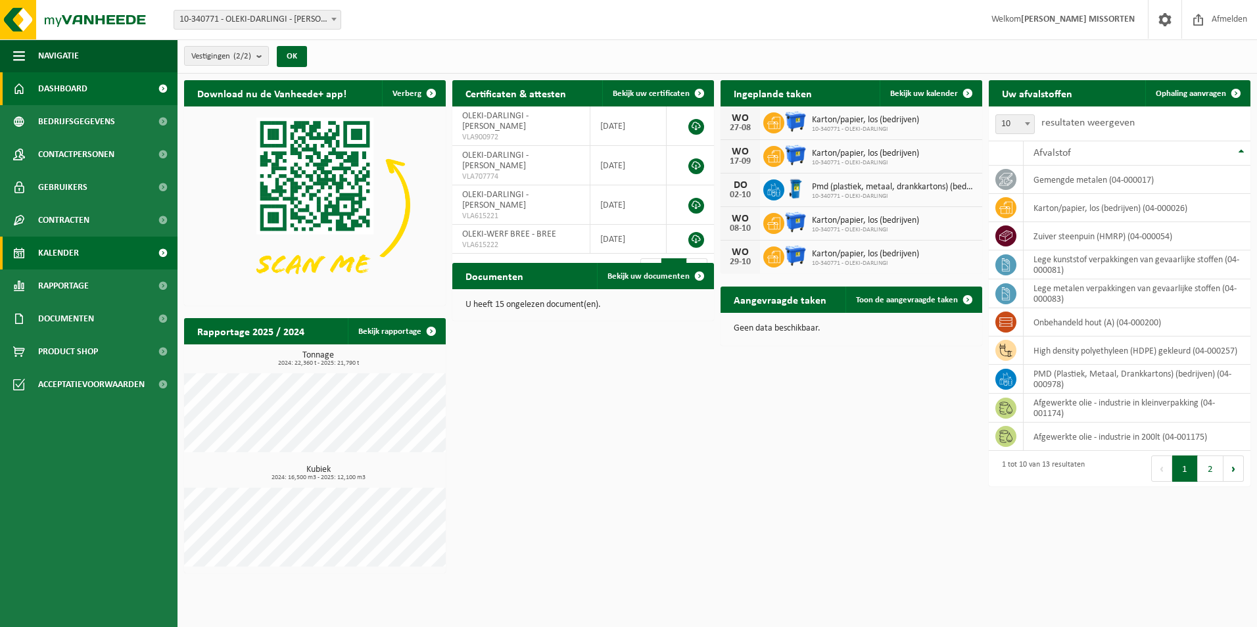
click at [68, 251] on span "Kalender" at bounding box center [58, 253] width 41 height 33
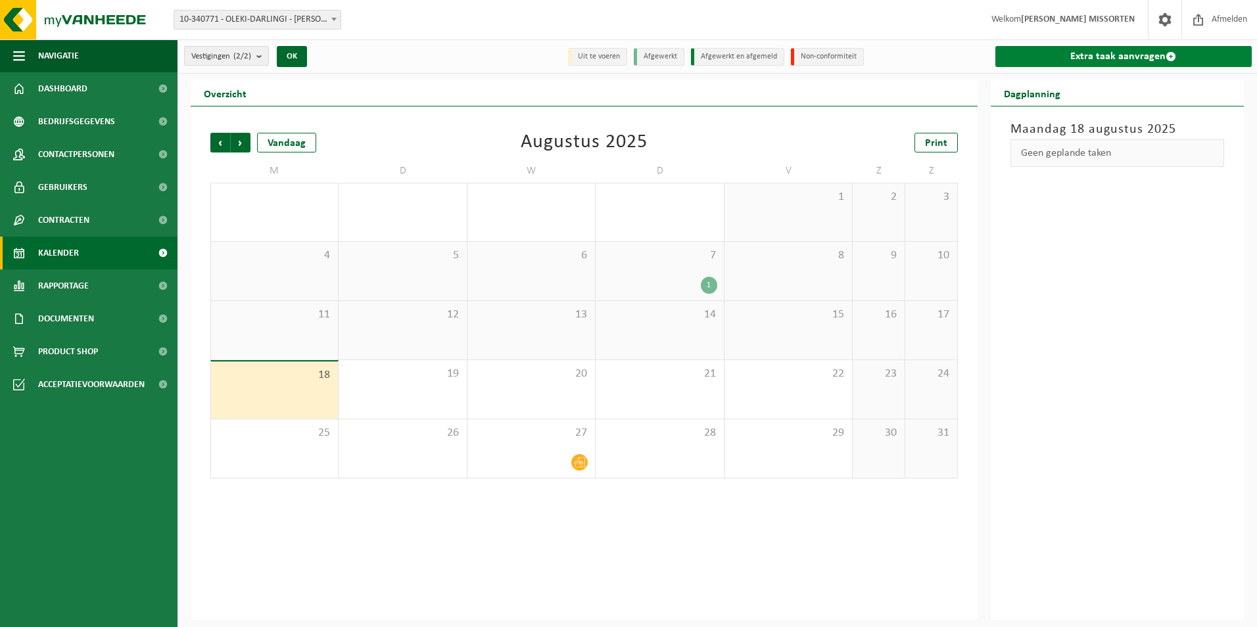
click at [1174, 59] on span at bounding box center [1170, 56] width 11 height 11
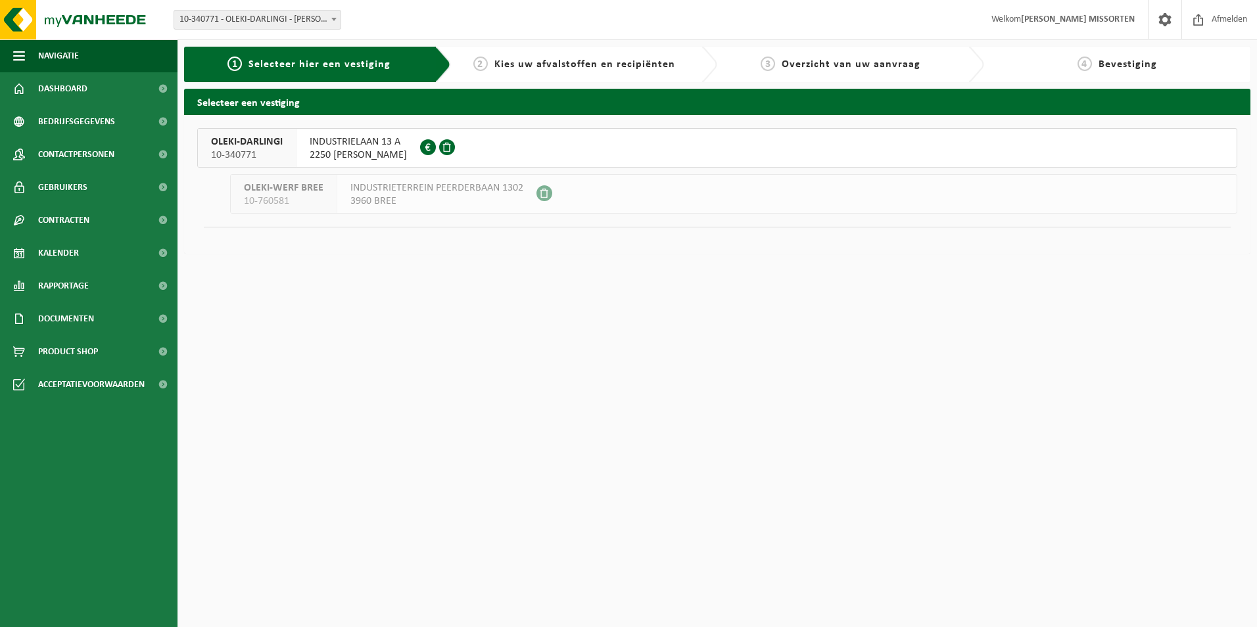
click at [476, 149] on button "OLEKI-DARLINGI 10-340771 INDUSTRIELAAN 13 A 2250 OLEN 0526.818.084" at bounding box center [717, 147] width 1040 height 39
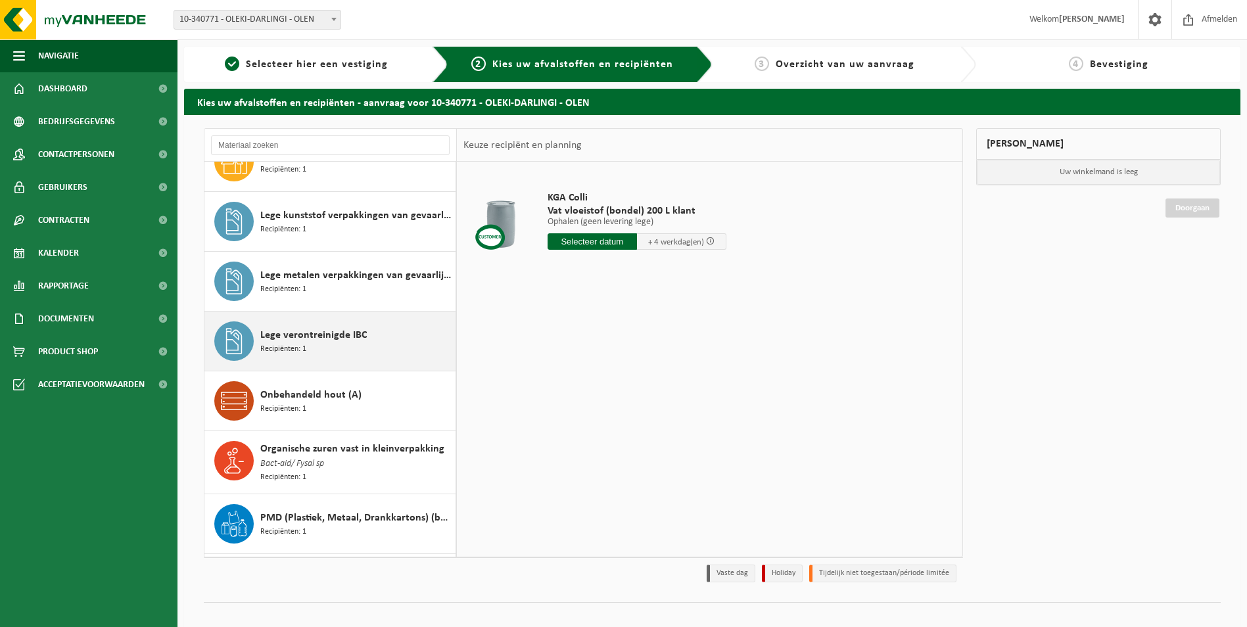
scroll to position [66, 0]
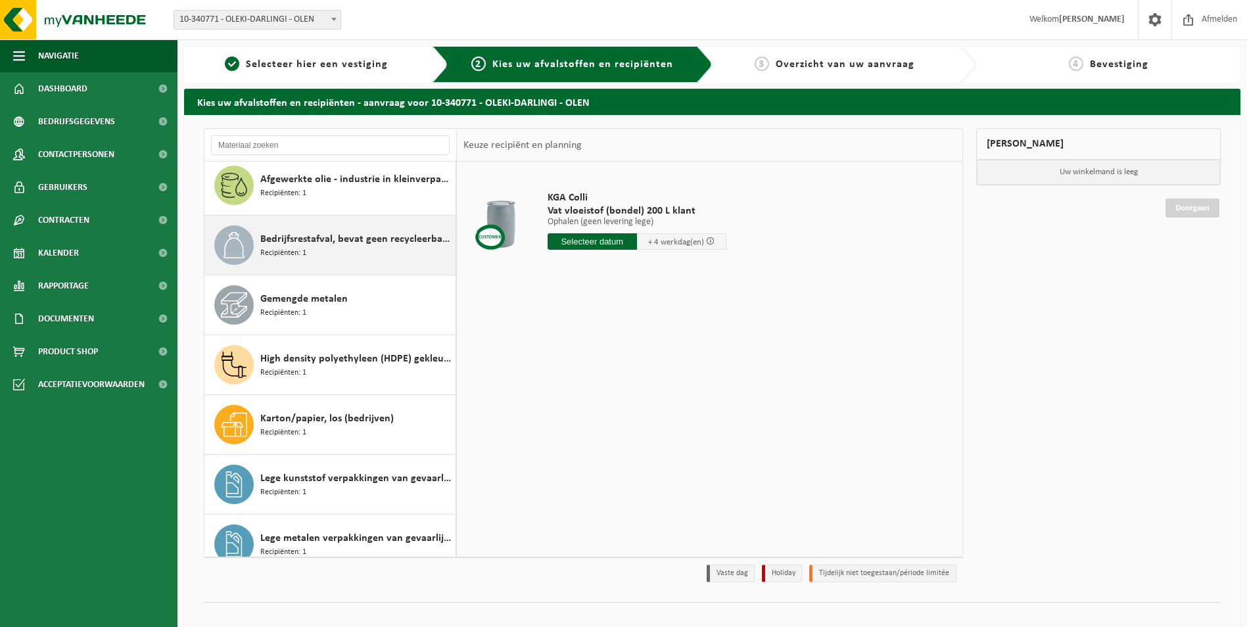
click at [336, 248] on div "Bedrijfsrestafval, bevat geen recycleerbare fracties, verbrandbaar na verkleini…" at bounding box center [356, 244] width 192 height 39
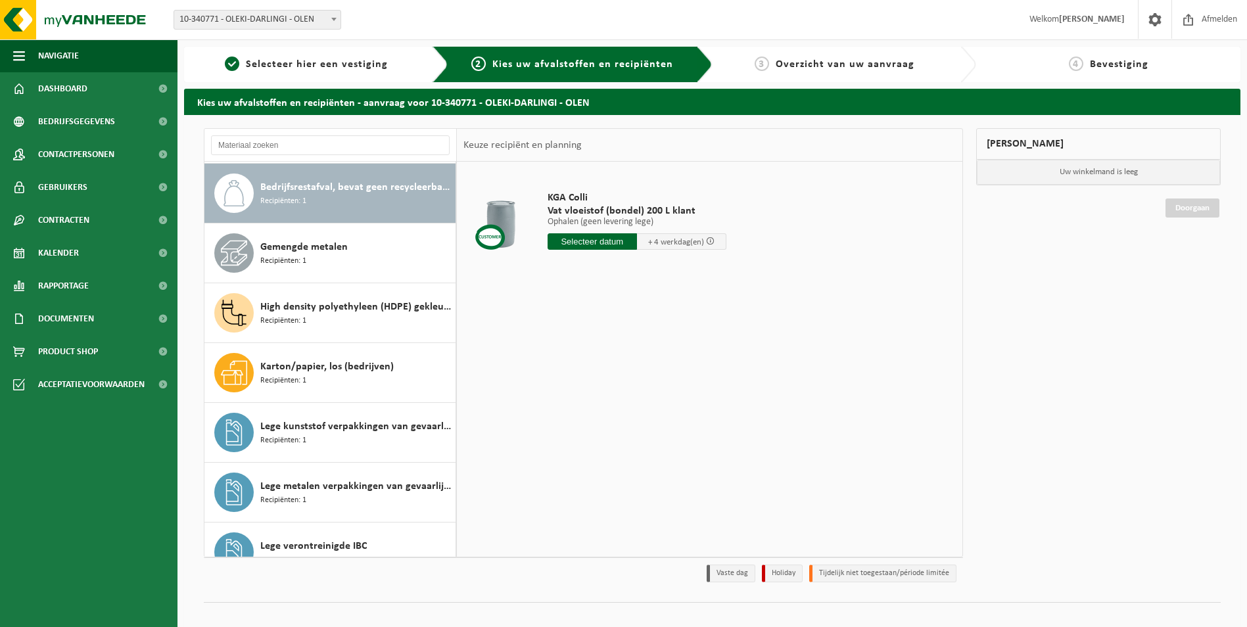
scroll to position [120, 0]
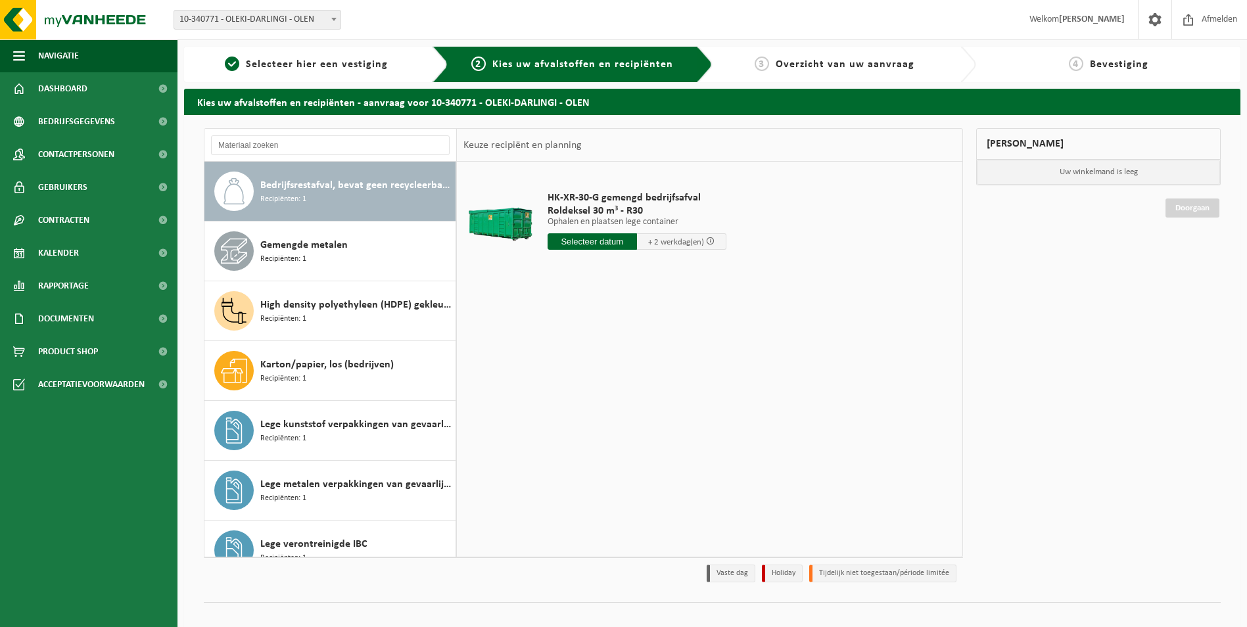
click at [620, 246] on input "text" at bounding box center [591, 241] width 89 height 16
click at [611, 379] on div "20" at bounding box center [605, 379] width 23 height 21
type input "Van 2025-08-20"
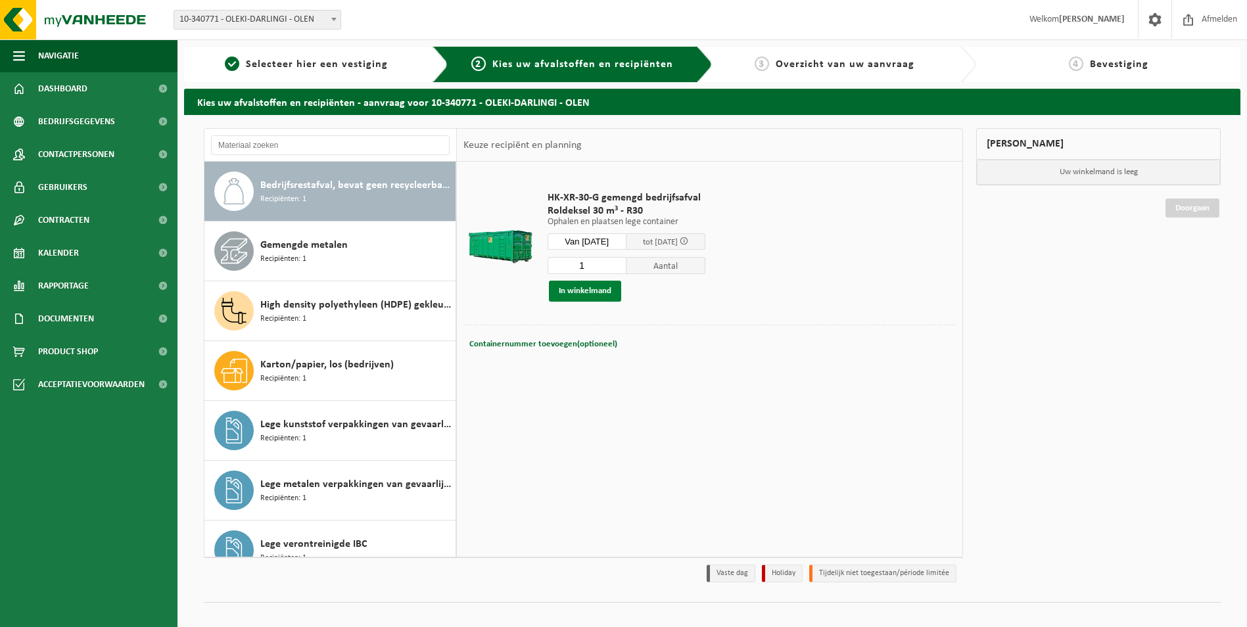
click at [568, 293] on button "In winkelmand" at bounding box center [585, 291] width 72 height 21
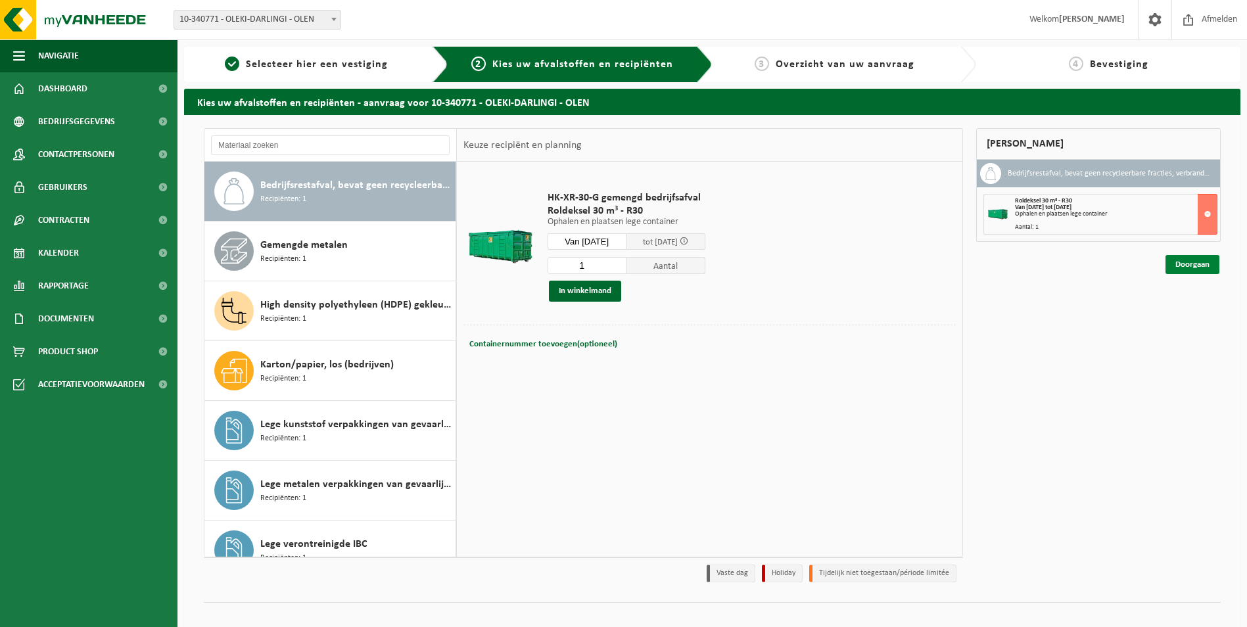
click at [1182, 269] on link "Doorgaan" at bounding box center [1192, 264] width 54 height 19
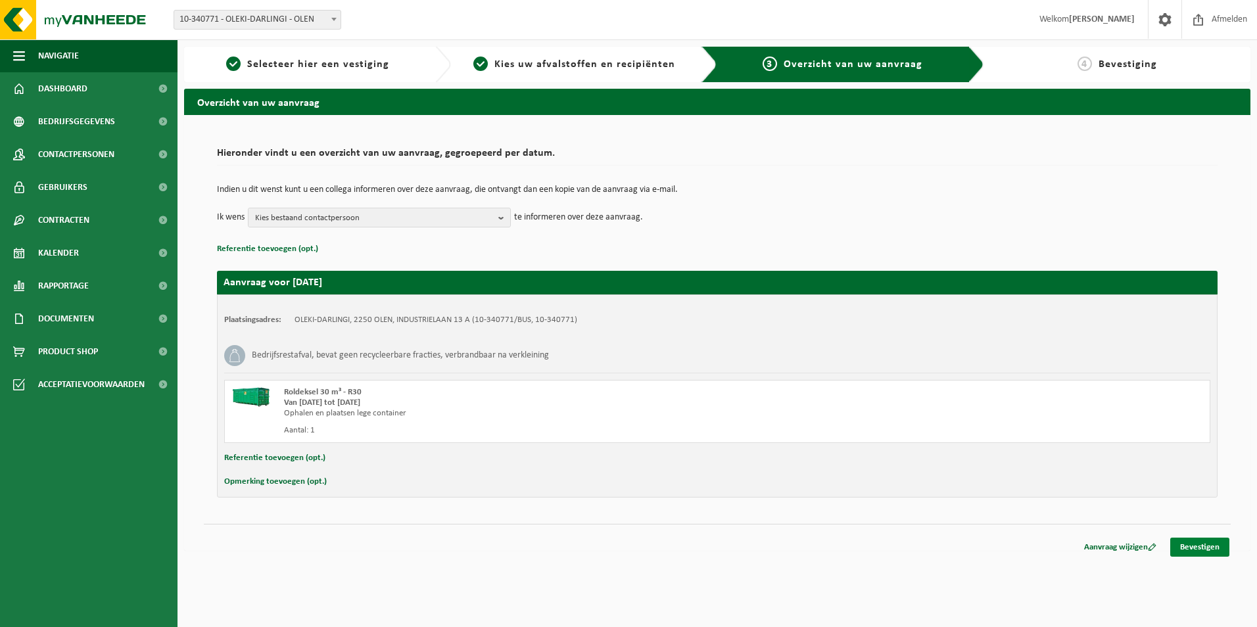
click at [1180, 551] on link "Bevestigen" at bounding box center [1199, 547] width 59 height 19
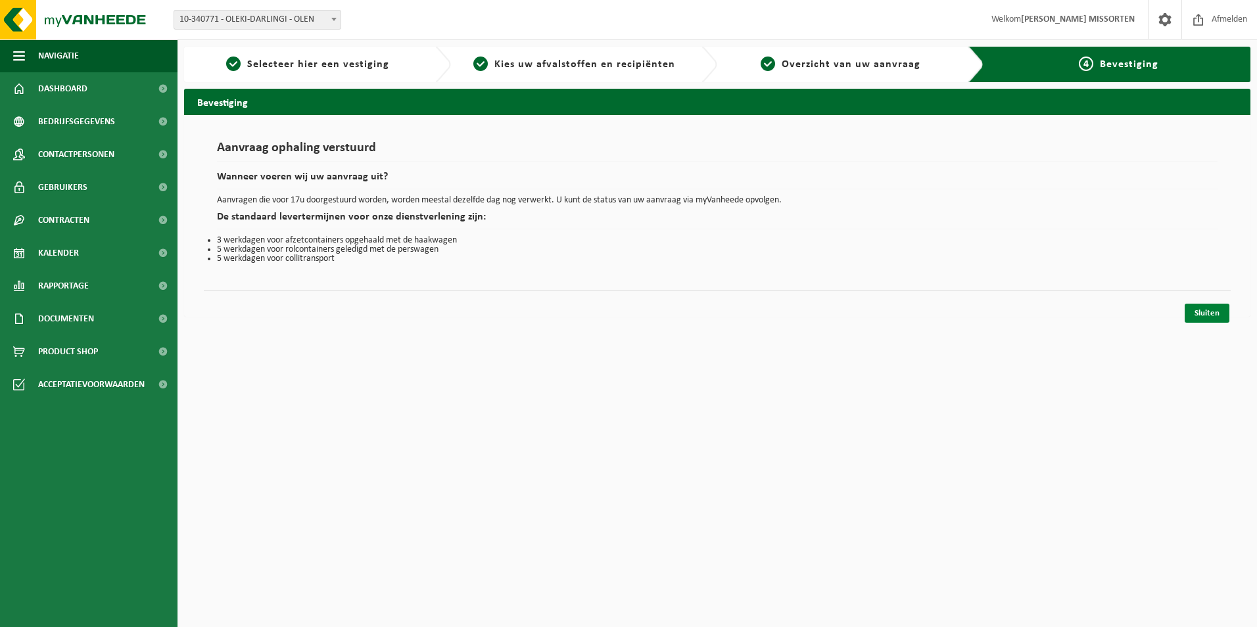
click at [1199, 314] on link "Sluiten" at bounding box center [1206, 313] width 45 height 19
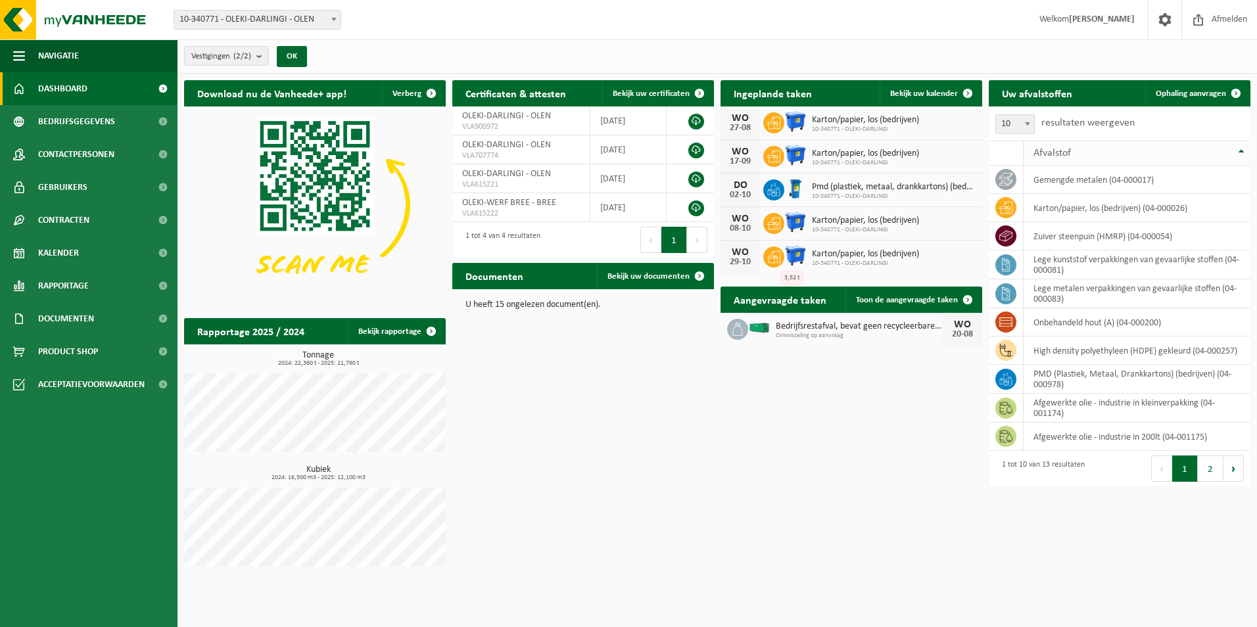
click at [1239, 154] on th "Afvalstof" at bounding box center [1136, 153] width 227 height 25
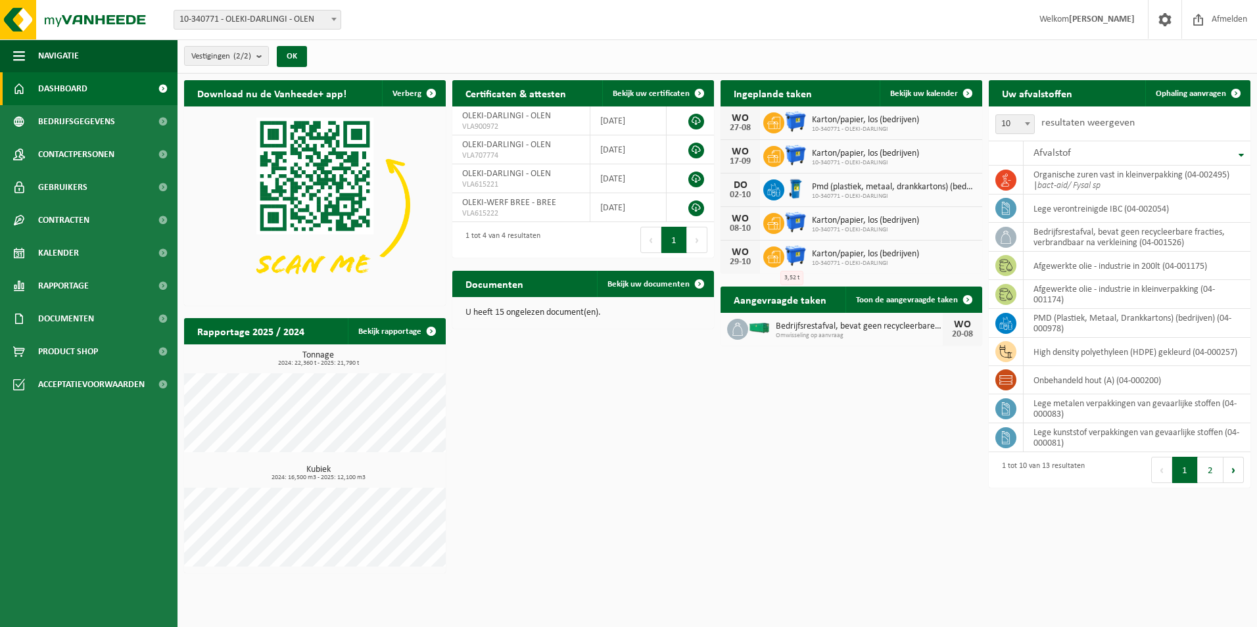
drag, startPoint x: 1239, startPoint y: 154, endPoint x: 1249, endPoint y: 154, distance: 9.9
click at [1249, 154] on th "Afvalstof" at bounding box center [1136, 153] width 227 height 25
